Goal: Information Seeking & Learning: Understand process/instructions

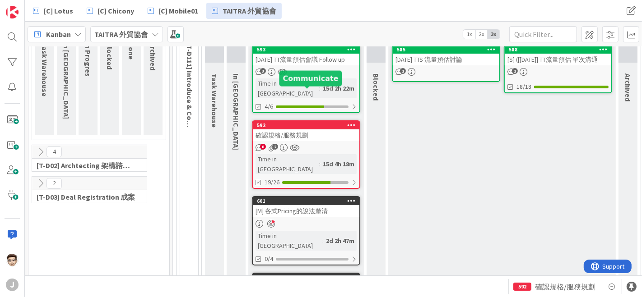
scroll to position [148, 0]
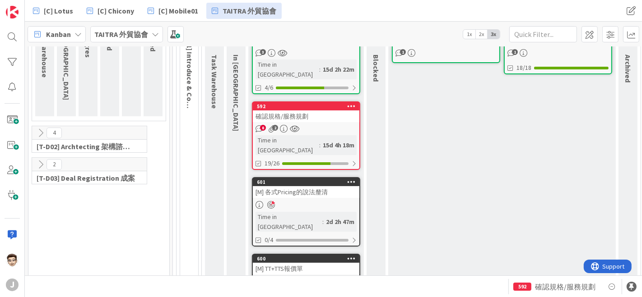
click at [309, 115] on div "確認規格/服務規劃" at bounding box center [306, 117] width 106 height 12
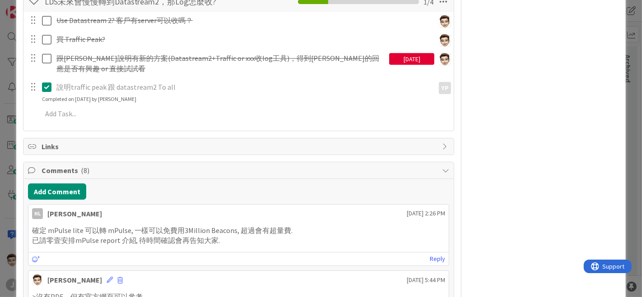
scroll to position [802, 0]
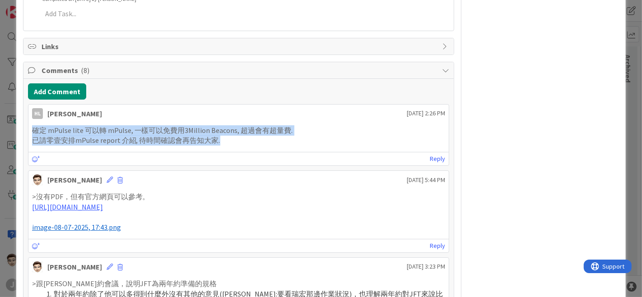
drag, startPoint x: 34, startPoint y: 127, endPoint x: 220, endPoint y: 143, distance: 186.6
click at [220, 143] on div "確定 mPulse lite 可以轉 mPulse, 一樣可以免費用3Million Beacons, 超過會有超量費. 已請零壹安排mPulse repor…" at bounding box center [238, 136] width 421 height 28
click at [246, 139] on p "已請零壹安排mPulse report 介紹, 待時間確認會再告知大家." at bounding box center [238, 140] width 413 height 10
drag, startPoint x: 233, startPoint y: 139, endPoint x: 36, endPoint y: 129, distance: 197.4
click at [28, 131] on div "確定 mPulse lite 可以轉 mPulse, 一樣可以免費用3Million Beacons, 超過會有超量費. 已請零壹安排mPulse repor…" at bounding box center [238, 136] width 421 height 28
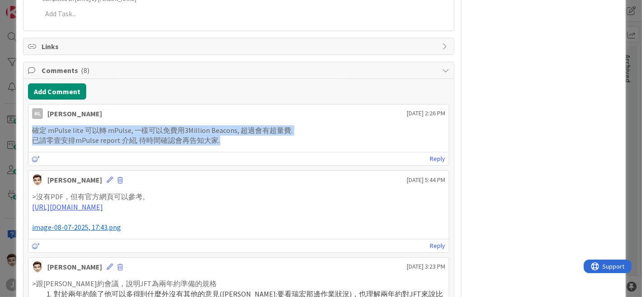
click at [344, 126] on p "確定 mPulse lite 可以轉 mPulse, 一樣可以免費用3Million Beacons, 超過會有超量費." at bounding box center [238, 130] width 413 height 10
drag, startPoint x: 238, startPoint y: 142, endPoint x: 20, endPoint y: 125, distance: 218.1
click at [20, 125] on div "ID 592 TAITRA 外貿協會 In Progres Title 9 / 128 確認規格/服務規劃 Description [PERSON_NAME]…" at bounding box center [321, 247] width 610 height 2073
